Goal: Task Accomplishment & Management: Manage account settings

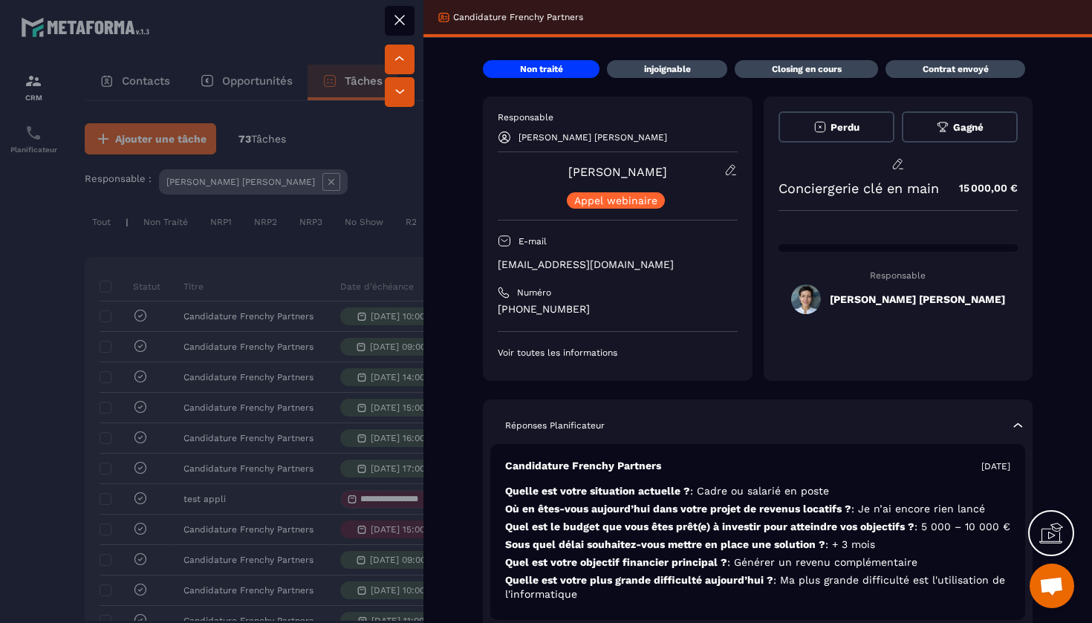
scroll to position [0, 503]
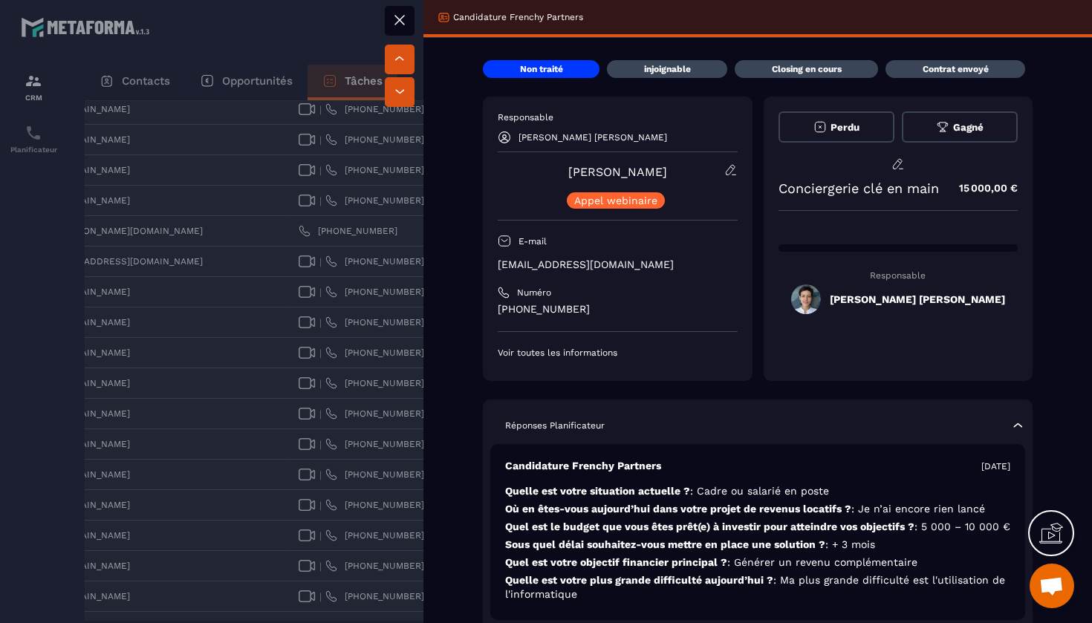
drag, startPoint x: 671, startPoint y: 170, endPoint x: 570, endPoint y: 175, distance: 101.1
click at [570, 175] on div "[PERSON_NAME] [PERSON_NAME] webinaire" at bounding box center [618, 185] width 240 height 45
copy link "[PERSON_NAME]"
click at [411, 13] on button at bounding box center [400, 21] width 30 height 30
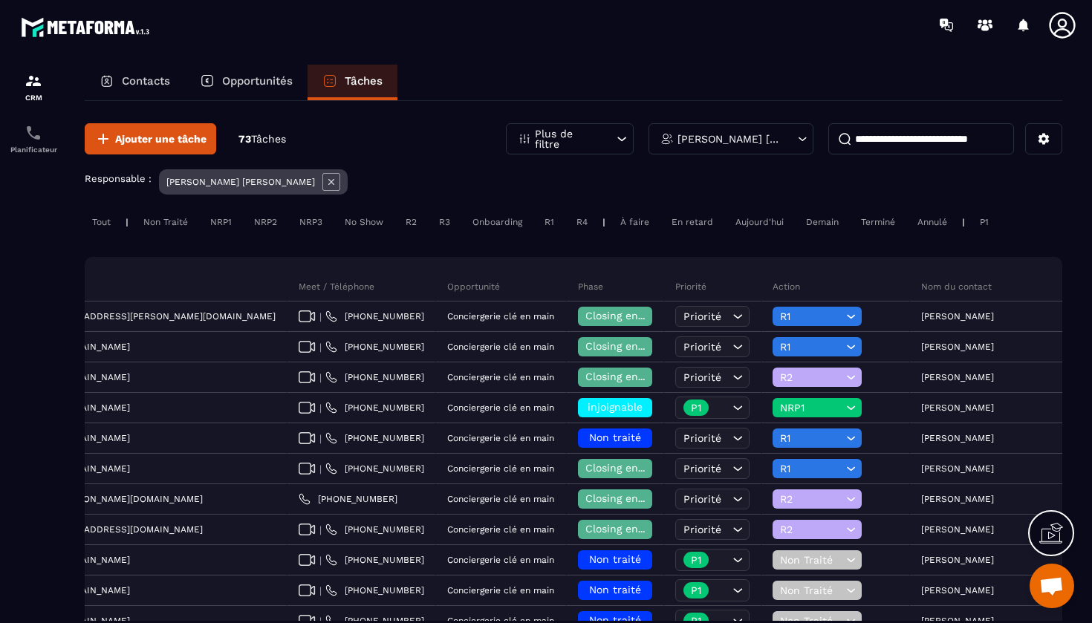
click at [772, 145] on div "[PERSON_NAME] [PERSON_NAME]" at bounding box center [730, 138] width 165 height 31
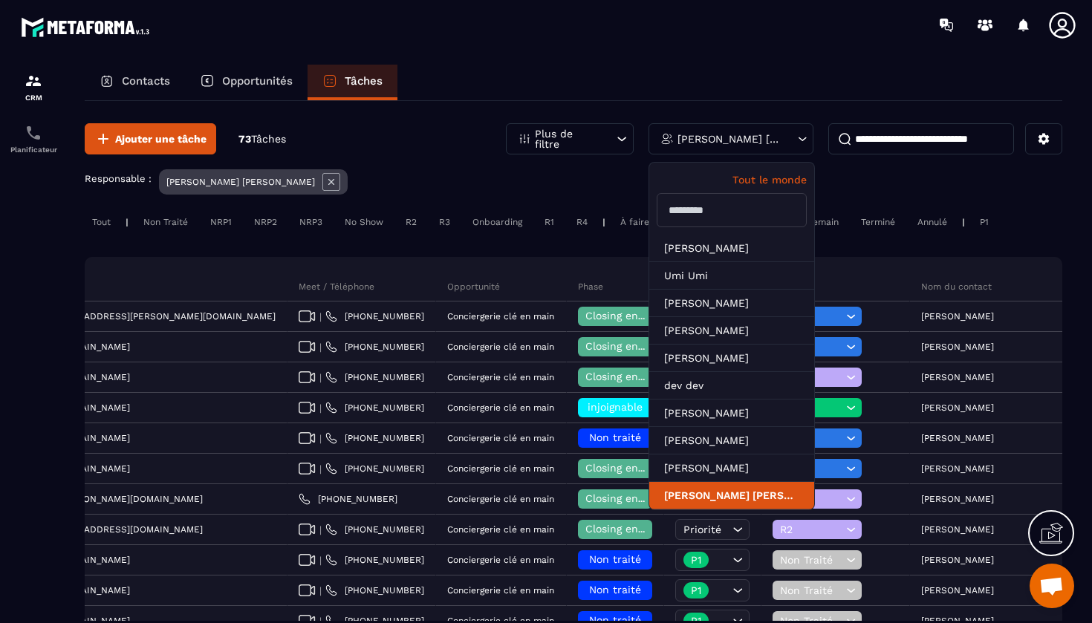
click at [749, 499] on li "[PERSON_NAME] [PERSON_NAME]" at bounding box center [731, 495] width 165 height 27
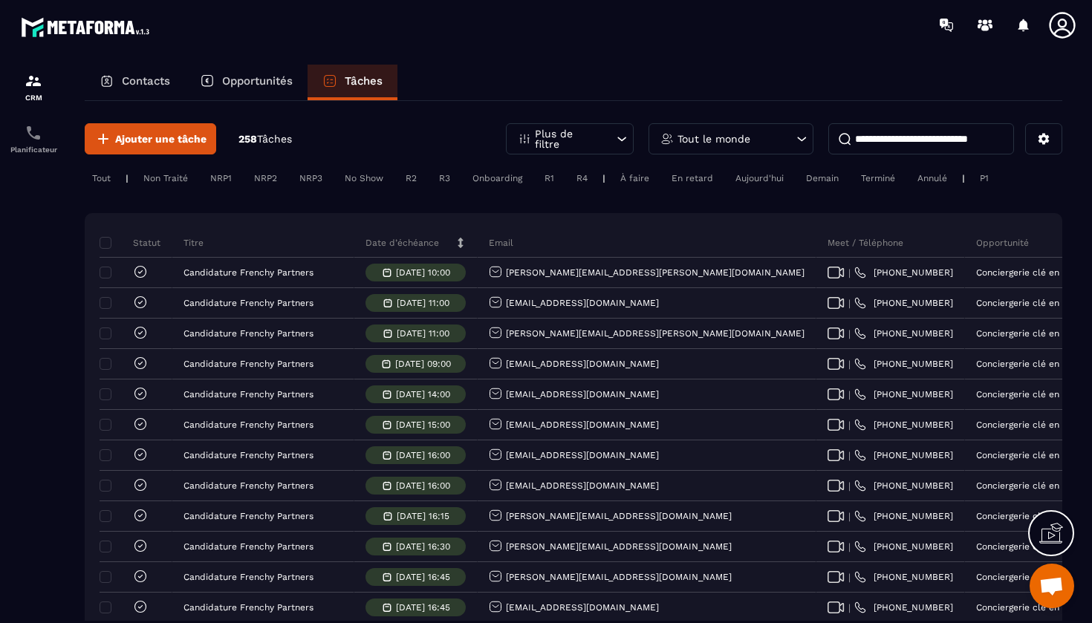
click at [769, 139] on div "Tout le monde" at bounding box center [730, 138] width 165 height 31
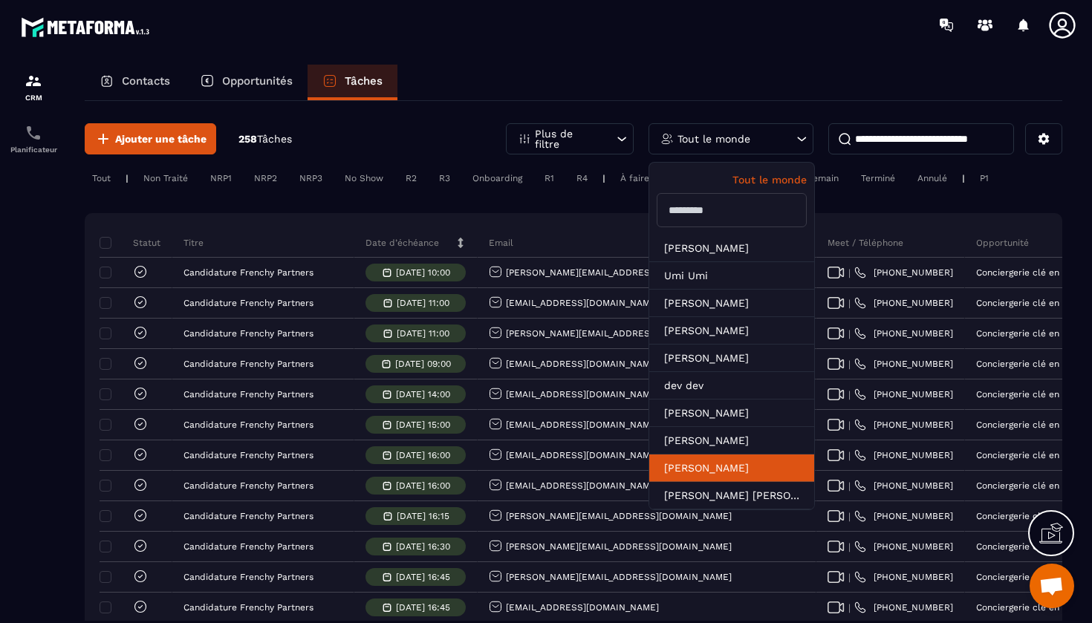
click at [733, 461] on li "[PERSON_NAME]" at bounding box center [731, 467] width 165 height 27
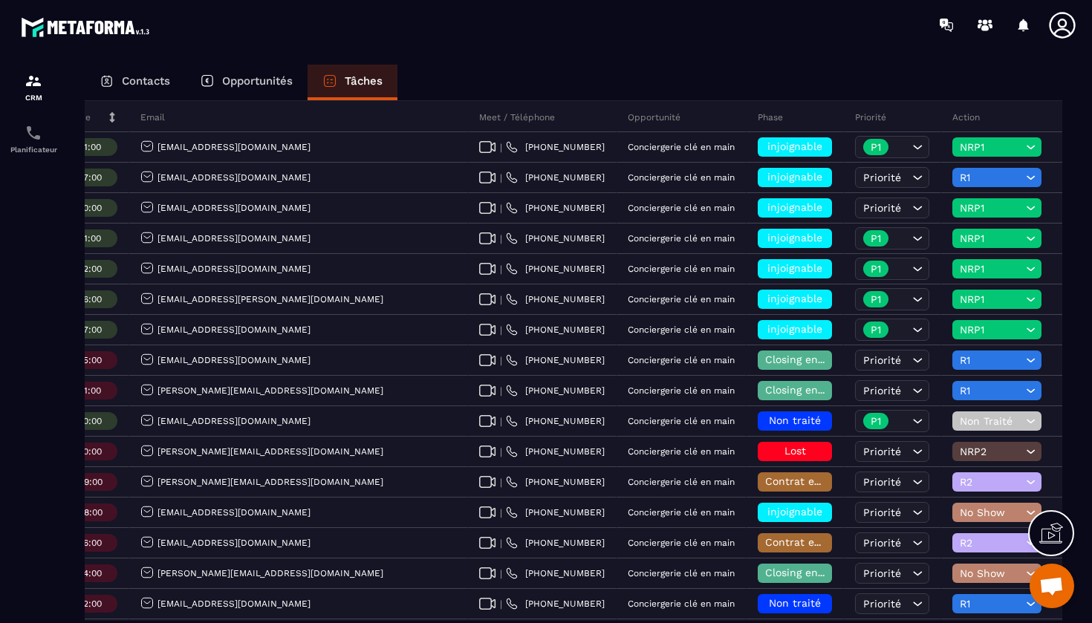
scroll to position [0, 382]
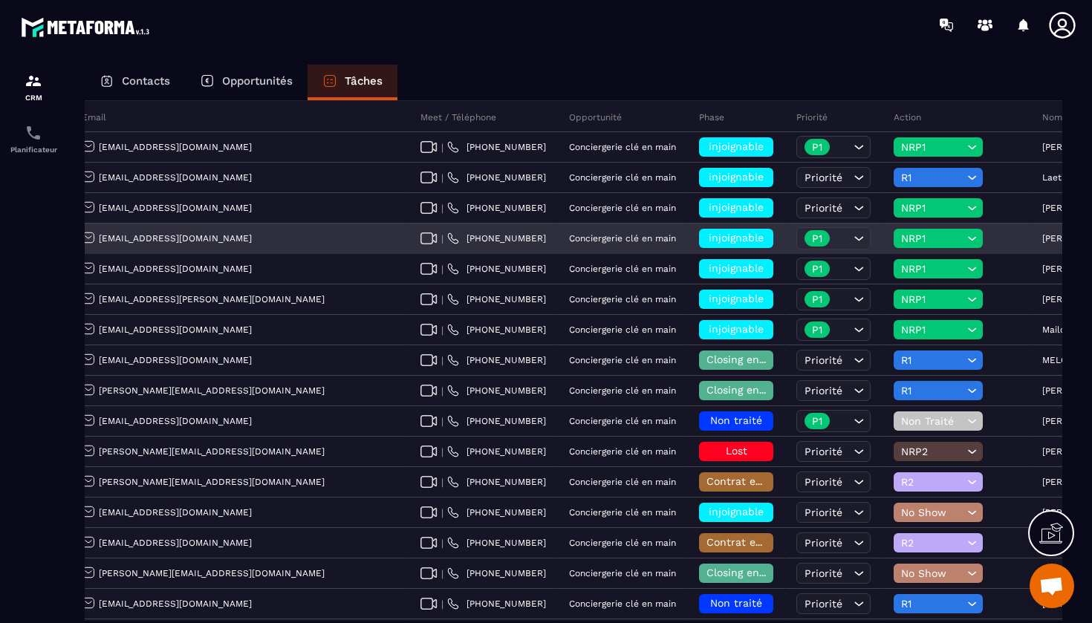
click at [901, 241] on span "NRP1" at bounding box center [932, 238] width 62 height 12
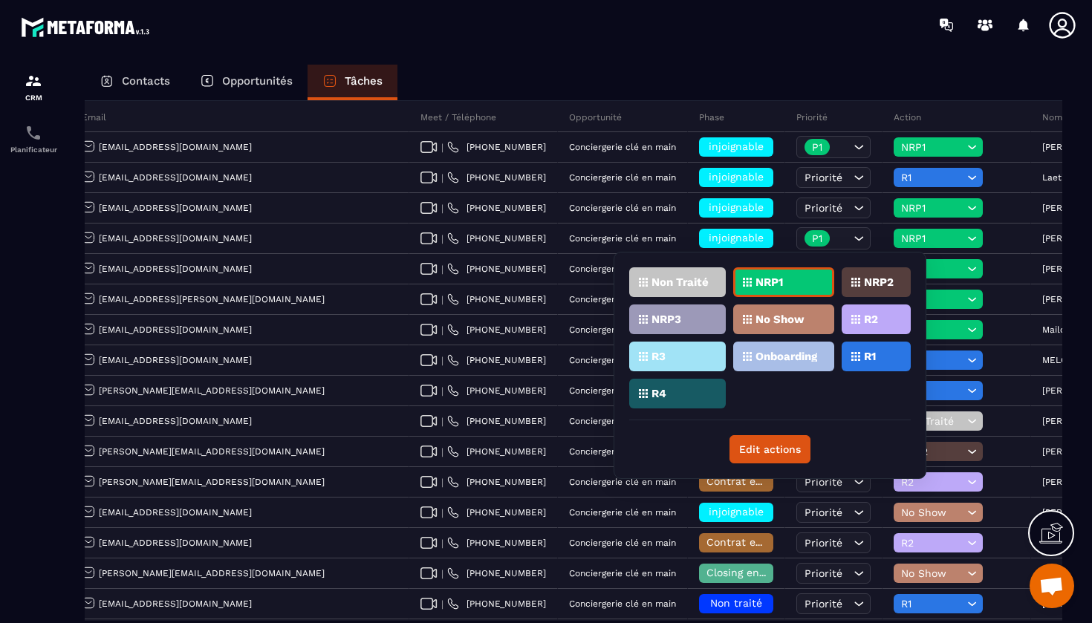
click at [864, 351] on div "R1" at bounding box center [875, 357] width 69 height 30
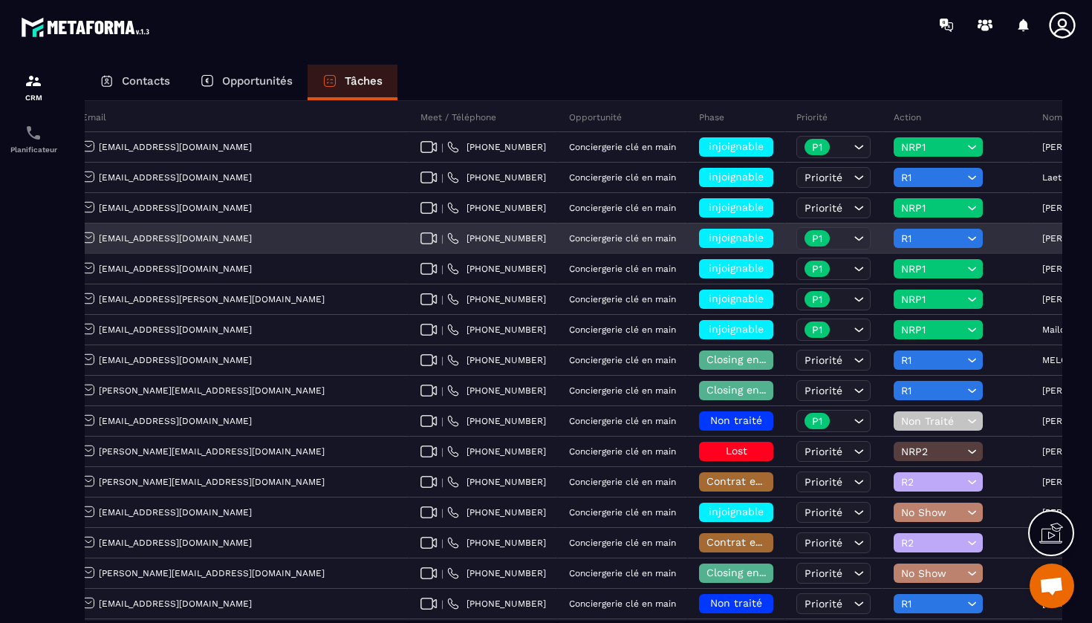
click at [708, 237] on span "injoignable" at bounding box center [735, 238] width 55 height 12
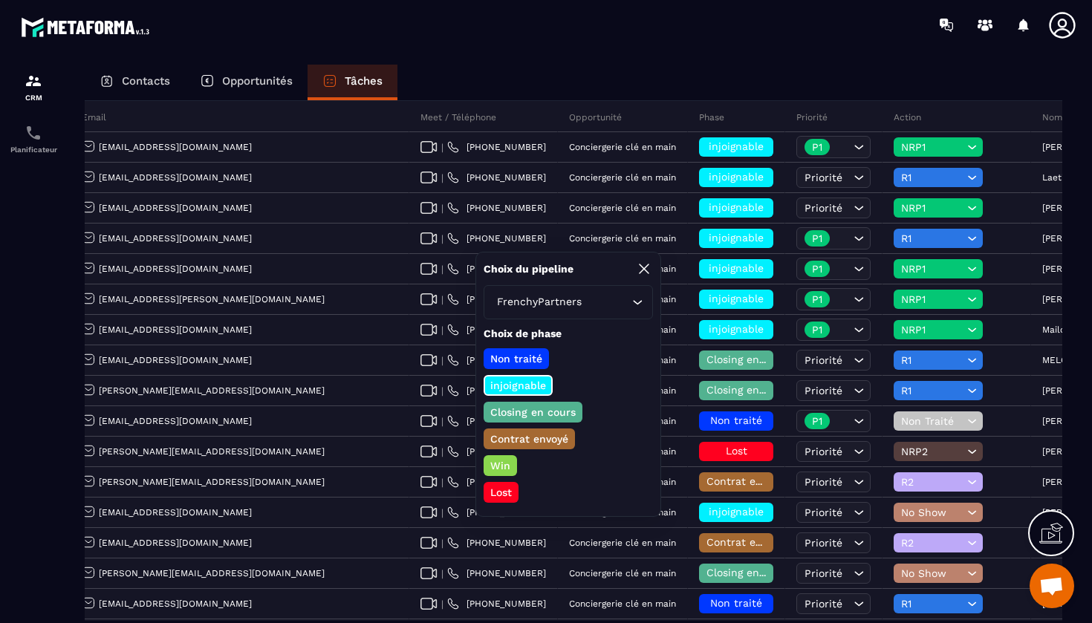
click at [516, 411] on p "Closing en cours" at bounding box center [533, 412] width 90 height 15
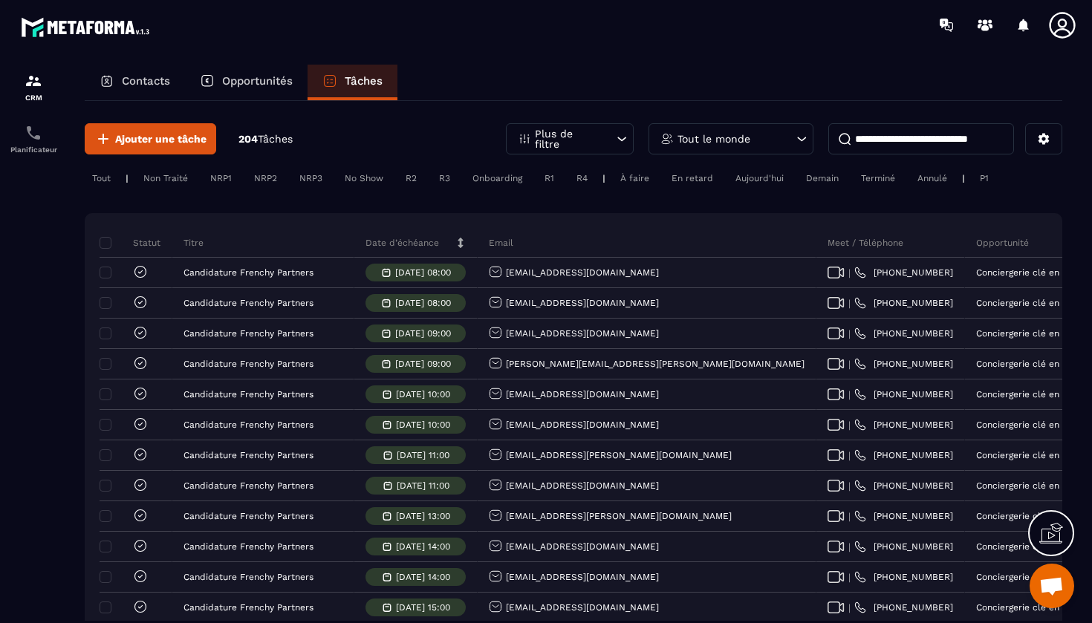
scroll to position [0, 395]
